Goal: Find specific page/section: Find specific page/section

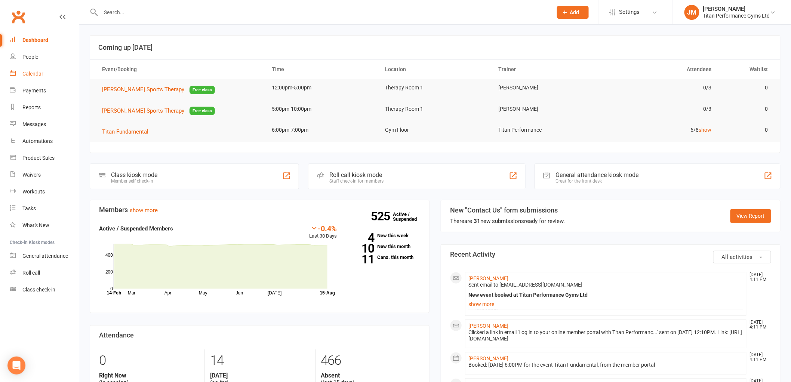
click at [39, 73] on div "Calendar" at bounding box center [32, 74] width 21 height 6
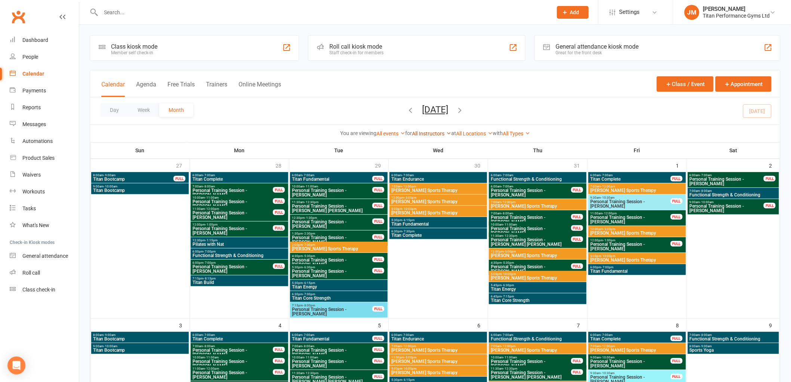
click at [439, 132] on link "All Instructors" at bounding box center [431, 133] width 39 height 6
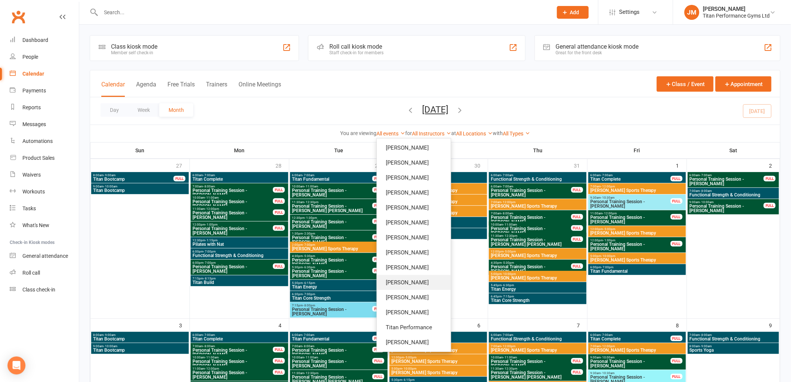
click at [411, 276] on link "[PERSON_NAME]" at bounding box center [414, 282] width 74 height 15
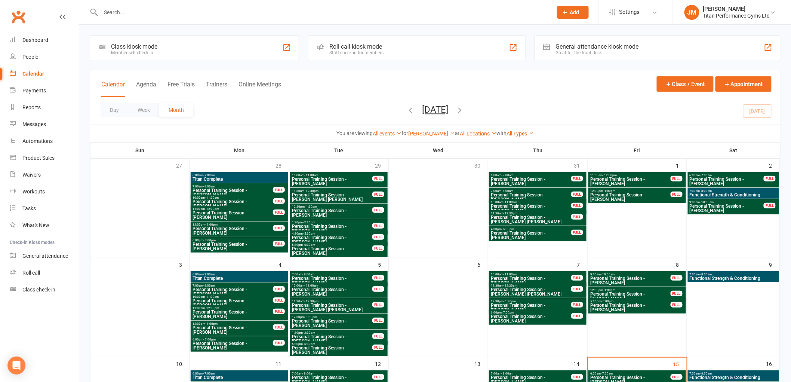
click at [406, 113] on icon "button" at bounding box center [410, 110] width 8 height 8
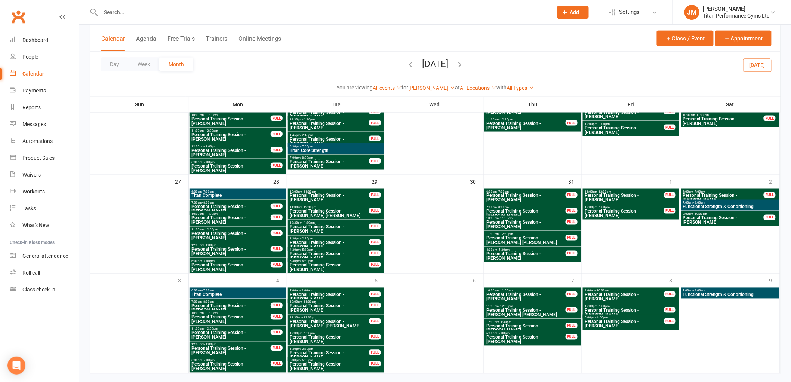
scroll to position [411, 0]
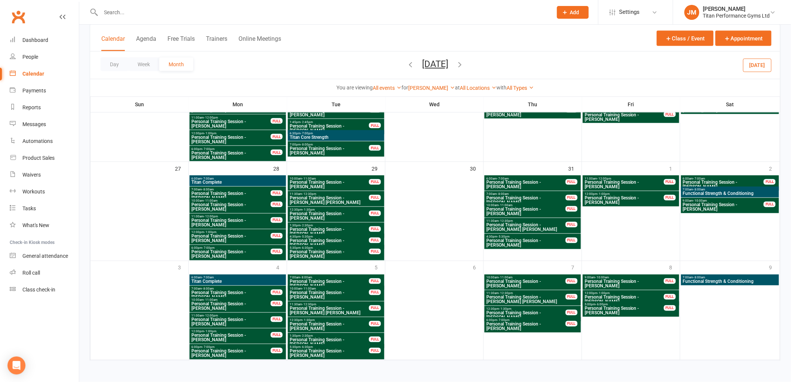
click at [464, 64] on icon "button" at bounding box center [460, 64] width 8 height 8
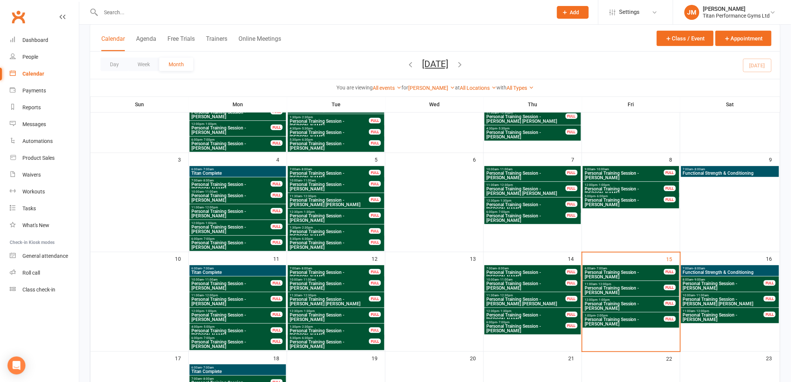
scroll to position [124, 0]
